Goal: Go to known website: Go to known website

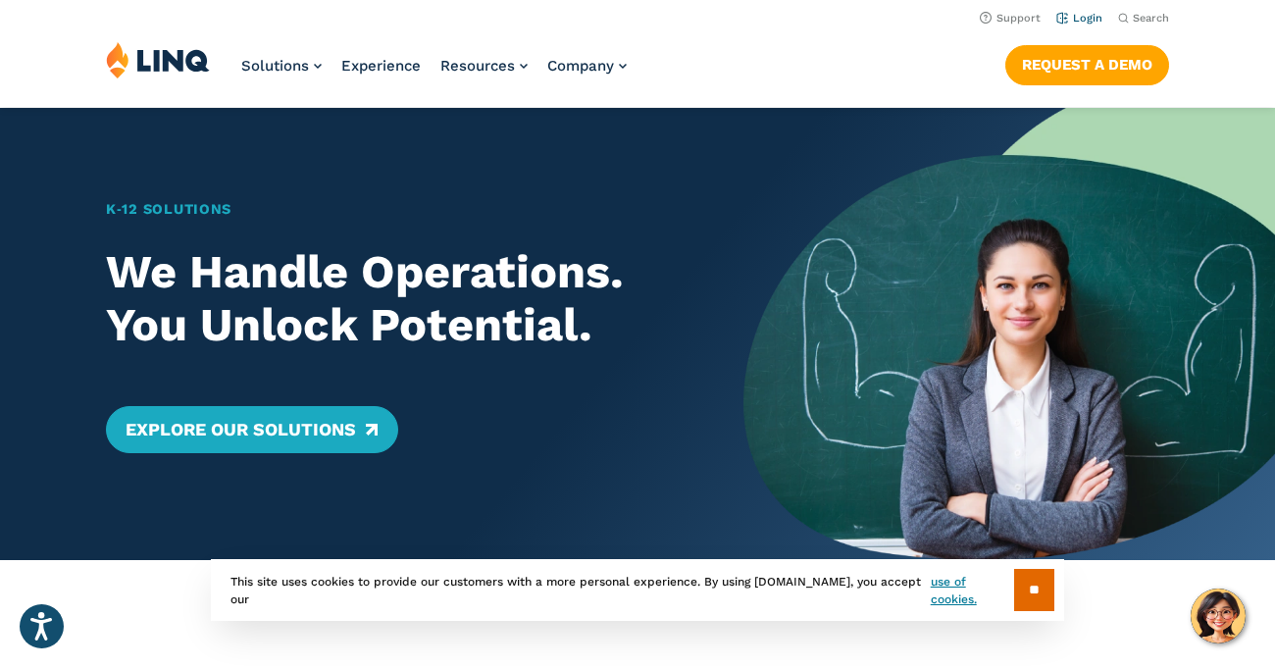
click at [1078, 20] on link "Login" at bounding box center [1080, 18] width 46 height 13
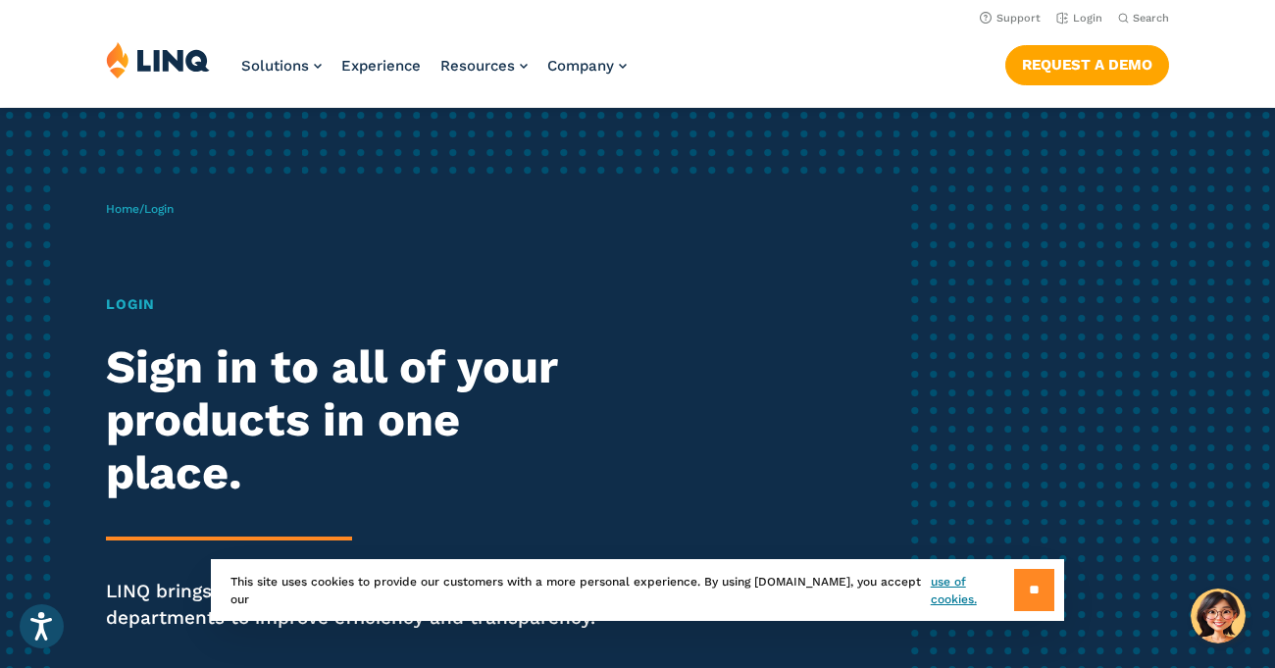
click at [1035, 589] on input "**" at bounding box center [1034, 590] width 40 height 42
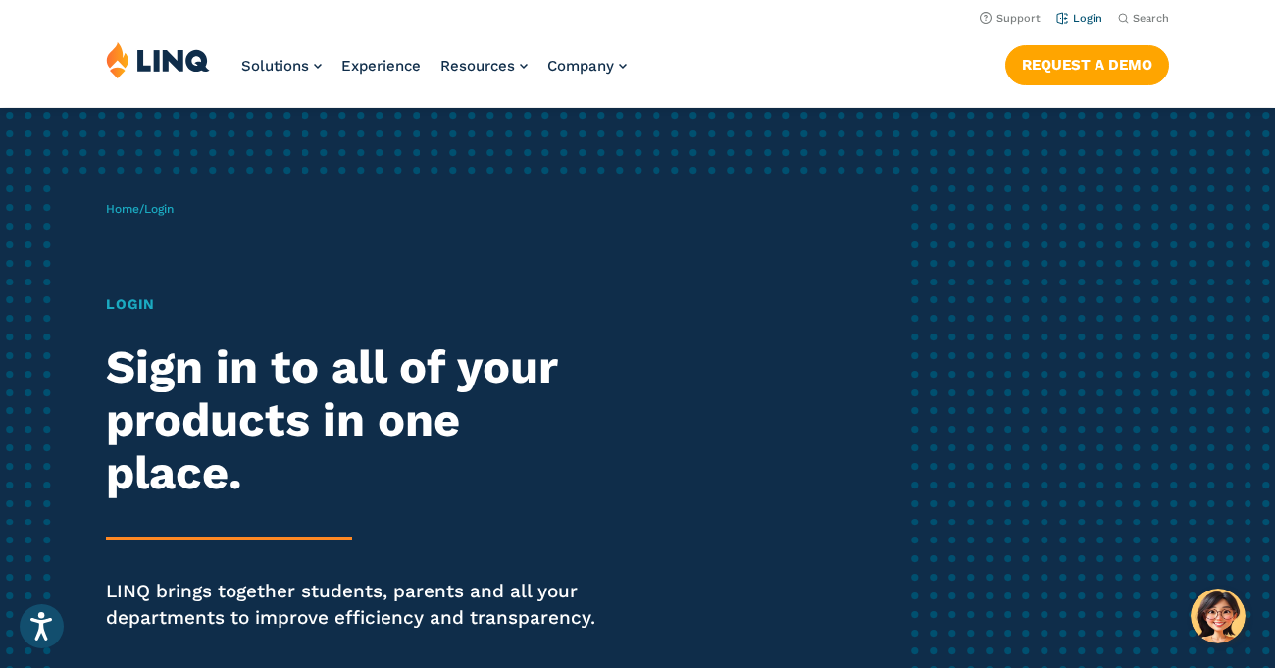
click at [1083, 23] on link "Login" at bounding box center [1080, 18] width 46 height 13
